Goal: Information Seeking & Learning: Learn about a topic

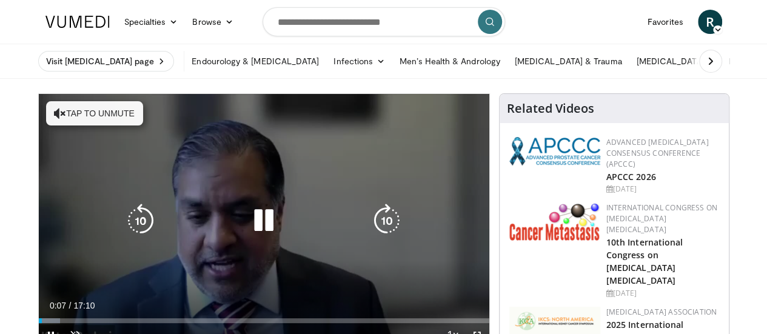
click at [46, 106] on button "Tap to unmute" at bounding box center [94, 113] width 97 height 24
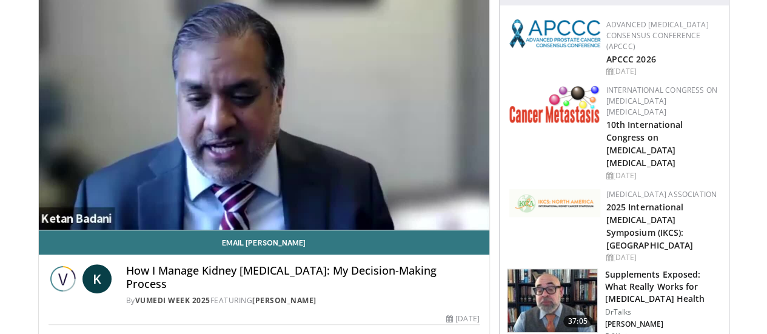
scroll to position [121, 0]
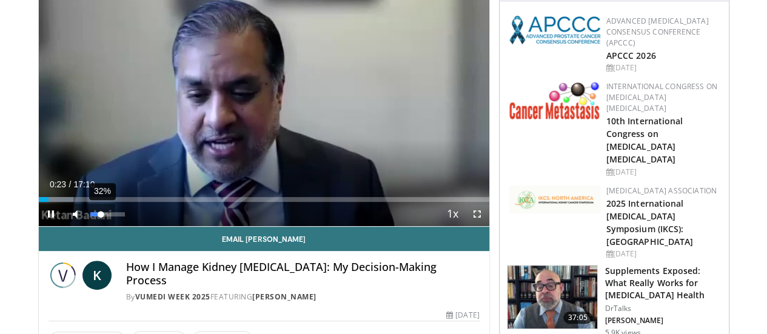
click at [90, 216] on div "32%" at bounding box center [107, 214] width 35 height 4
click at [77, 227] on video-js "**********" at bounding box center [264, 100] width 450 height 254
click at [90, 216] on div "Volume Level" at bounding box center [99, 214] width 18 height 4
click at [90, 216] on div "32%" at bounding box center [107, 214] width 35 height 4
click at [486, 227] on video-js "**********" at bounding box center [264, 100] width 450 height 254
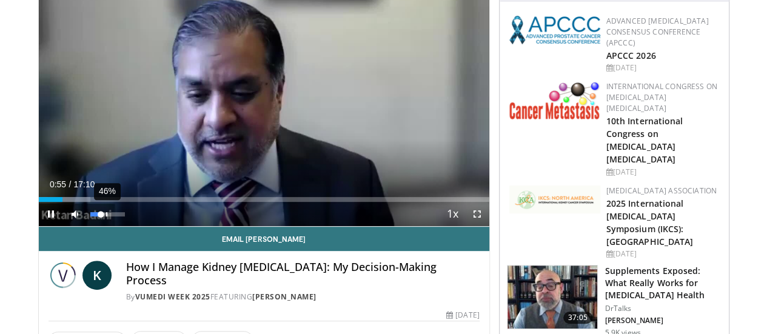
click at [90, 216] on div "46%" at bounding box center [107, 214] width 35 height 4
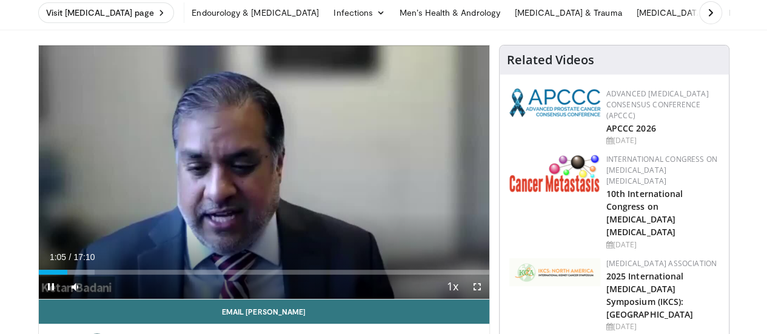
scroll to position [73, 0]
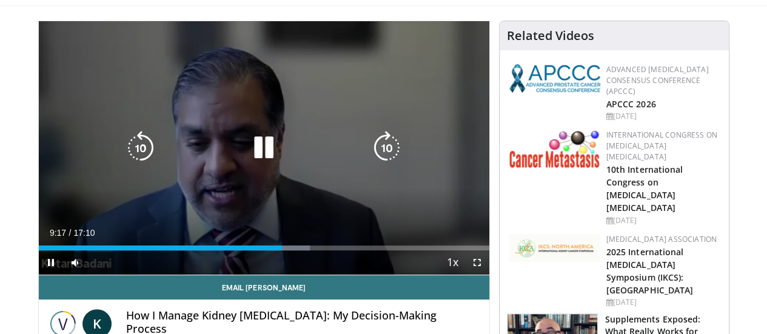
drag, startPoint x: 235, startPoint y: 204, endPoint x: 224, endPoint y: 207, distance: 11.3
click at [224, 207] on div "10 seconds Tap to unmute" at bounding box center [264, 147] width 450 height 253
click at [219, 208] on div "10 seconds Tap to unmute" at bounding box center [264, 147] width 450 height 253
click at [252, 158] on icon "Video Player" at bounding box center [264, 148] width 34 height 34
